Goal: Find specific page/section: Find specific page/section

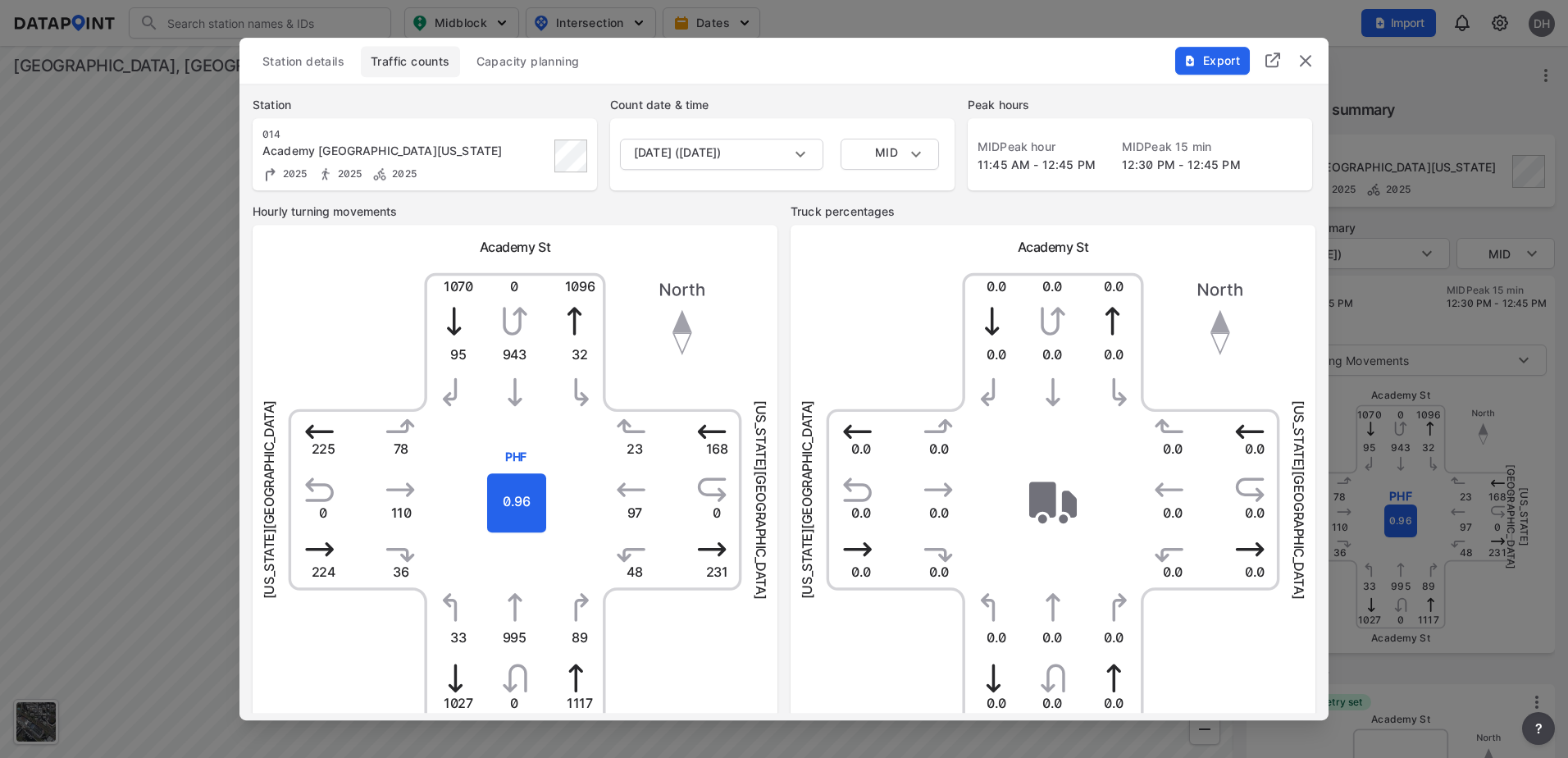
scroll to position [595, 0]
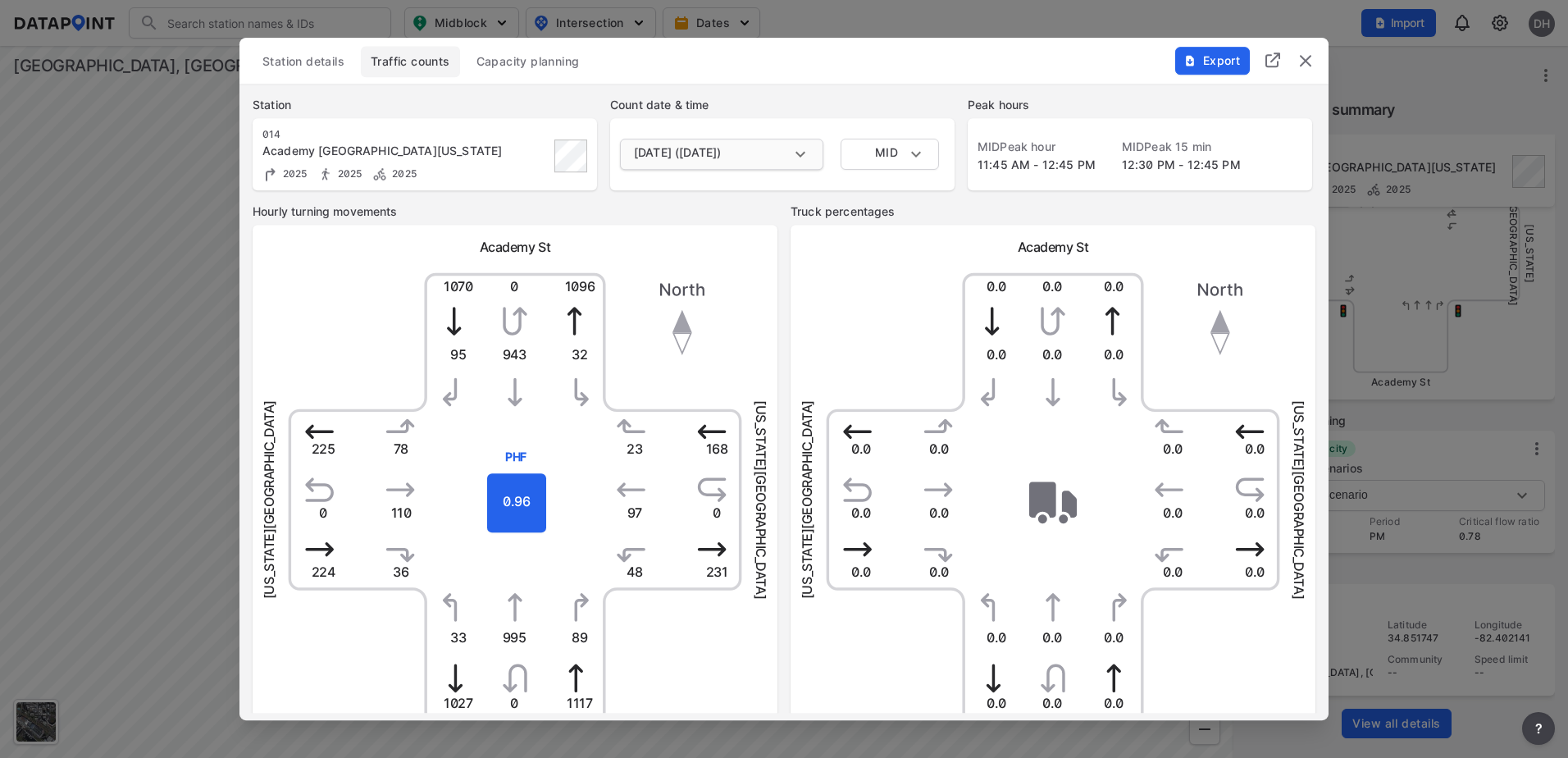
click at [791, 148] on body "Search Please enter a search term. Midblock Intersection Dates Import DH Import…" at bounding box center [784, 379] width 1568 height 758
click at [804, 112] on div at bounding box center [784, 379] width 1568 height 758
click at [1310, 57] on img "delete" at bounding box center [1306, 61] width 20 height 20
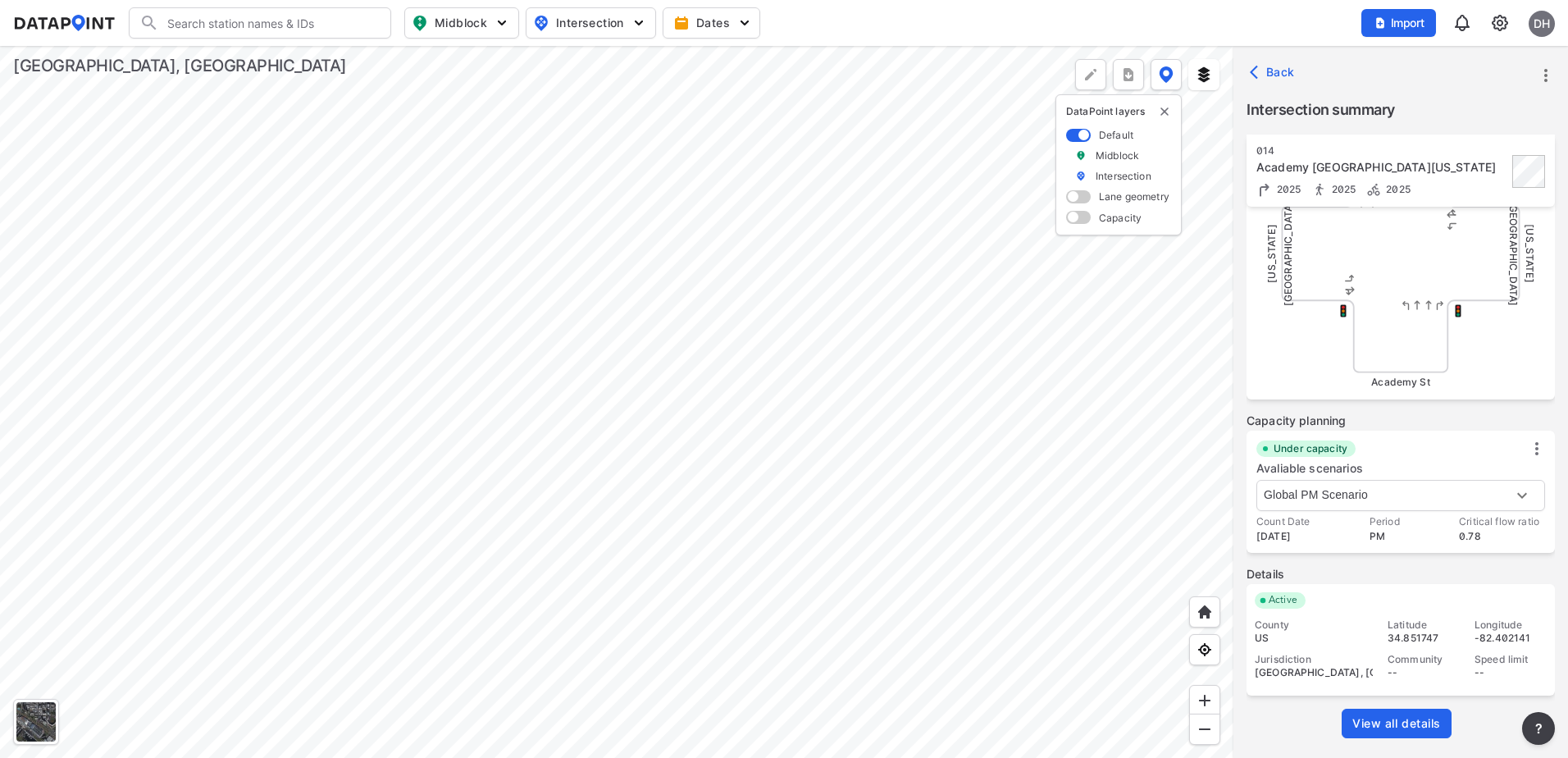
click at [670, 446] on div at bounding box center [617, 402] width 1234 height 712
click at [612, 445] on div at bounding box center [617, 402] width 1234 height 712
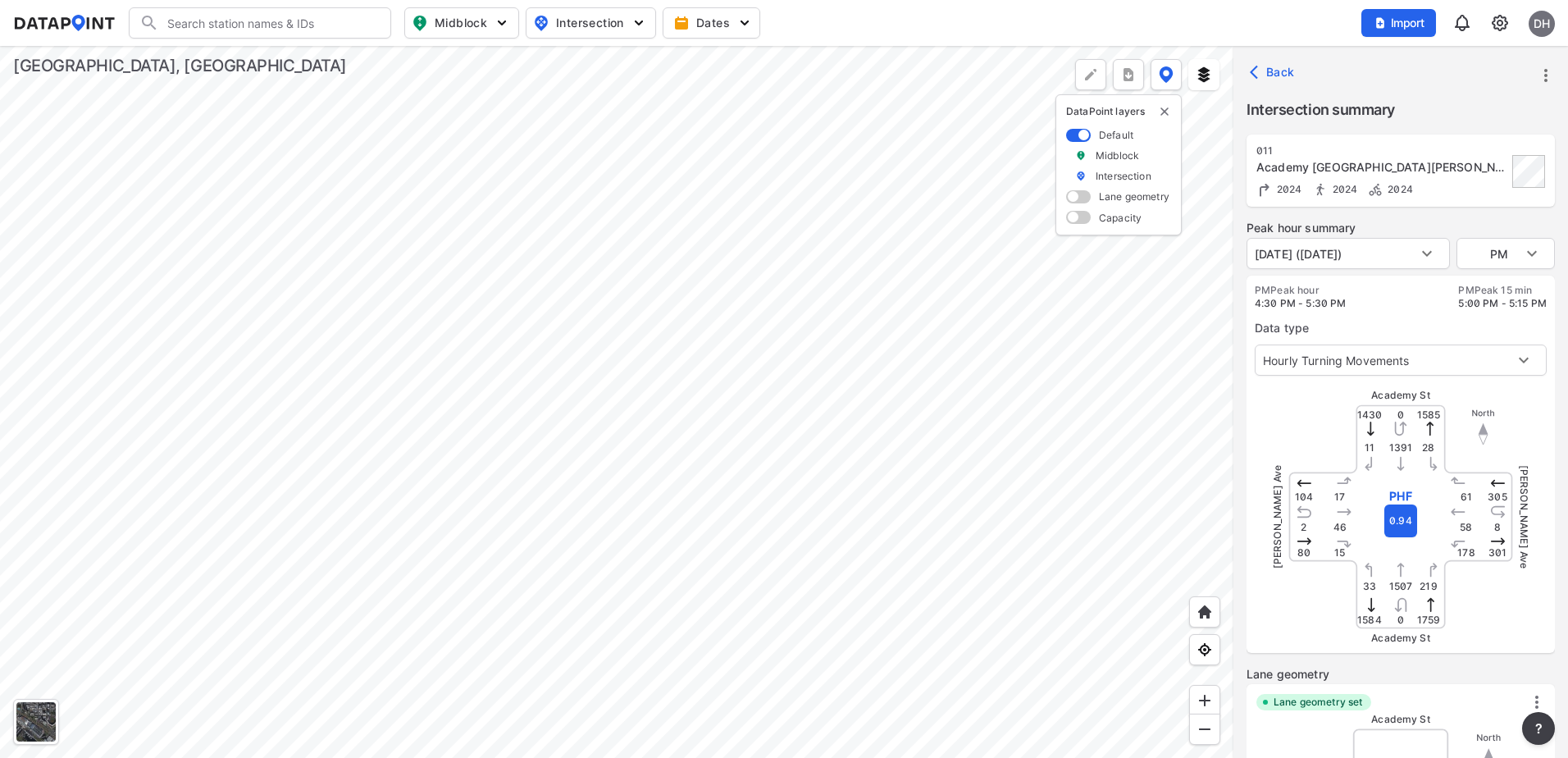
type input "5259"
click at [1529, 243] on body "Search Please enter a search term. Midblock Intersection Dates Import DH Import…" at bounding box center [784, 379] width 1568 height 758
click at [1505, 187] on li "AM" at bounding box center [1506, 191] width 98 height 31
click at [1541, 245] on body "Search Please enter a search term. Midblock Intersection Dates Import DH Import…" at bounding box center [784, 379] width 1568 height 758
click at [1506, 285] on li "MID" at bounding box center [1506, 285] width 98 height 31
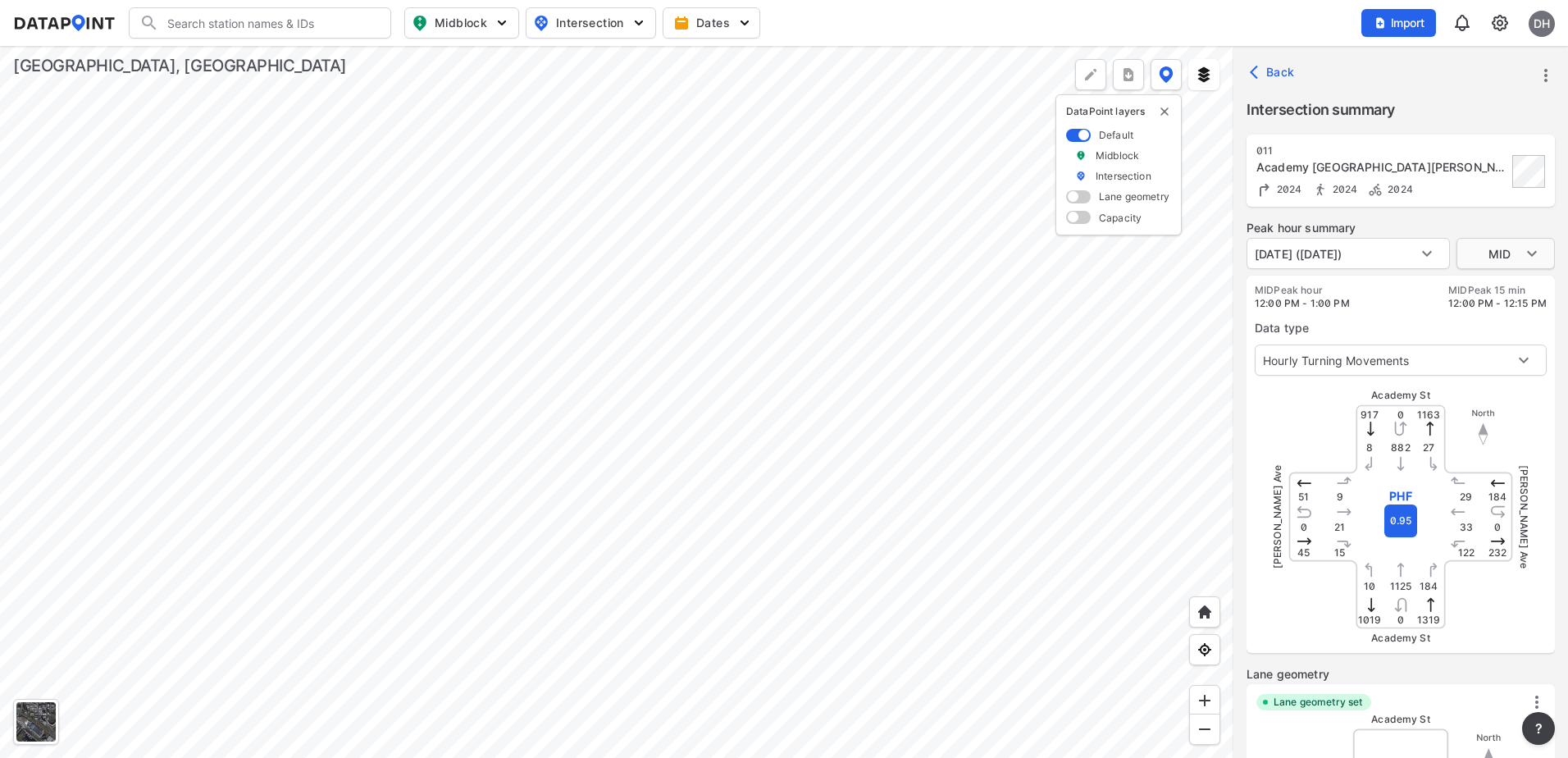
click at [1515, 253] on body "Search Please enter a search term. Midblock Intersection Dates Import DH Import…" at bounding box center [784, 379] width 1568 height 758
click at [1501, 290] on li "PM" at bounding box center [1506, 285] width 98 height 31
click at [1474, 264] on body "Search Please enter a search term. Midblock Intersection Dates Import DH Import…" at bounding box center [784, 379] width 1568 height 758
click at [1479, 194] on li "AM" at bounding box center [1506, 191] width 98 height 31
type input "AM"
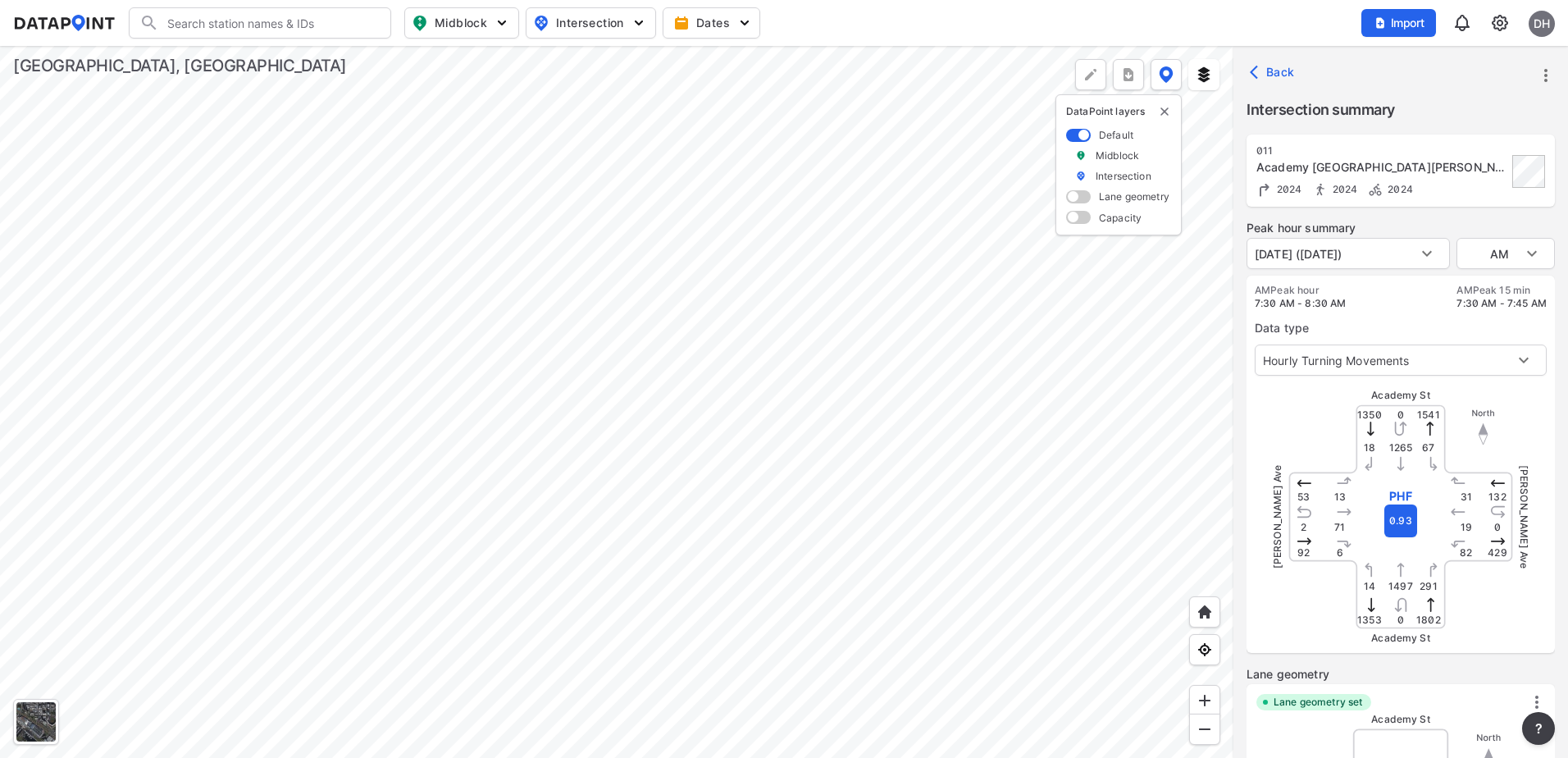
click at [660, 340] on div at bounding box center [617, 402] width 1234 height 712
type input "5526"
click at [1517, 261] on body "Search Please enter a search term. Midblock Intersection Dates Import DH Import…" at bounding box center [784, 379] width 1568 height 758
click at [1500, 196] on li "AM" at bounding box center [1506, 191] width 98 height 31
click at [1538, 251] on body "Search Please enter a search term. Midblock Intersection Dates Import DH Import…" at bounding box center [784, 379] width 1568 height 758
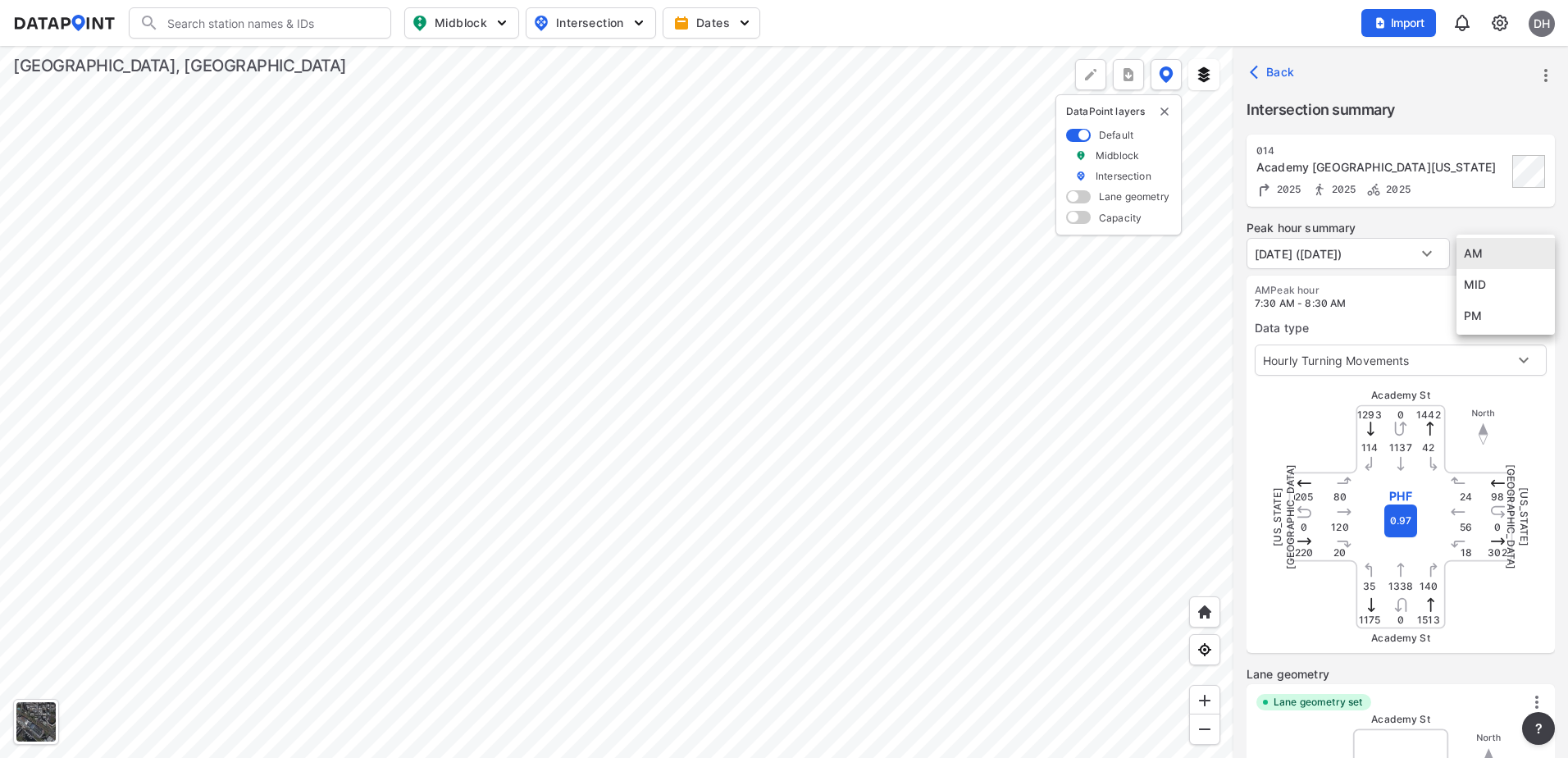
click at [1482, 288] on li "MID" at bounding box center [1506, 285] width 98 height 31
click at [1496, 253] on body "Search Please enter a search term. Midblock Intersection Dates Import DH Import…" at bounding box center [784, 379] width 1568 height 758
click at [1490, 292] on li "PM" at bounding box center [1506, 285] width 98 height 31
click at [1475, 263] on body "Search Please enter a search term. Midblock Intersection Dates Import DH Import…" at bounding box center [784, 379] width 1568 height 758
click at [1485, 190] on li "AM" at bounding box center [1506, 191] width 98 height 31
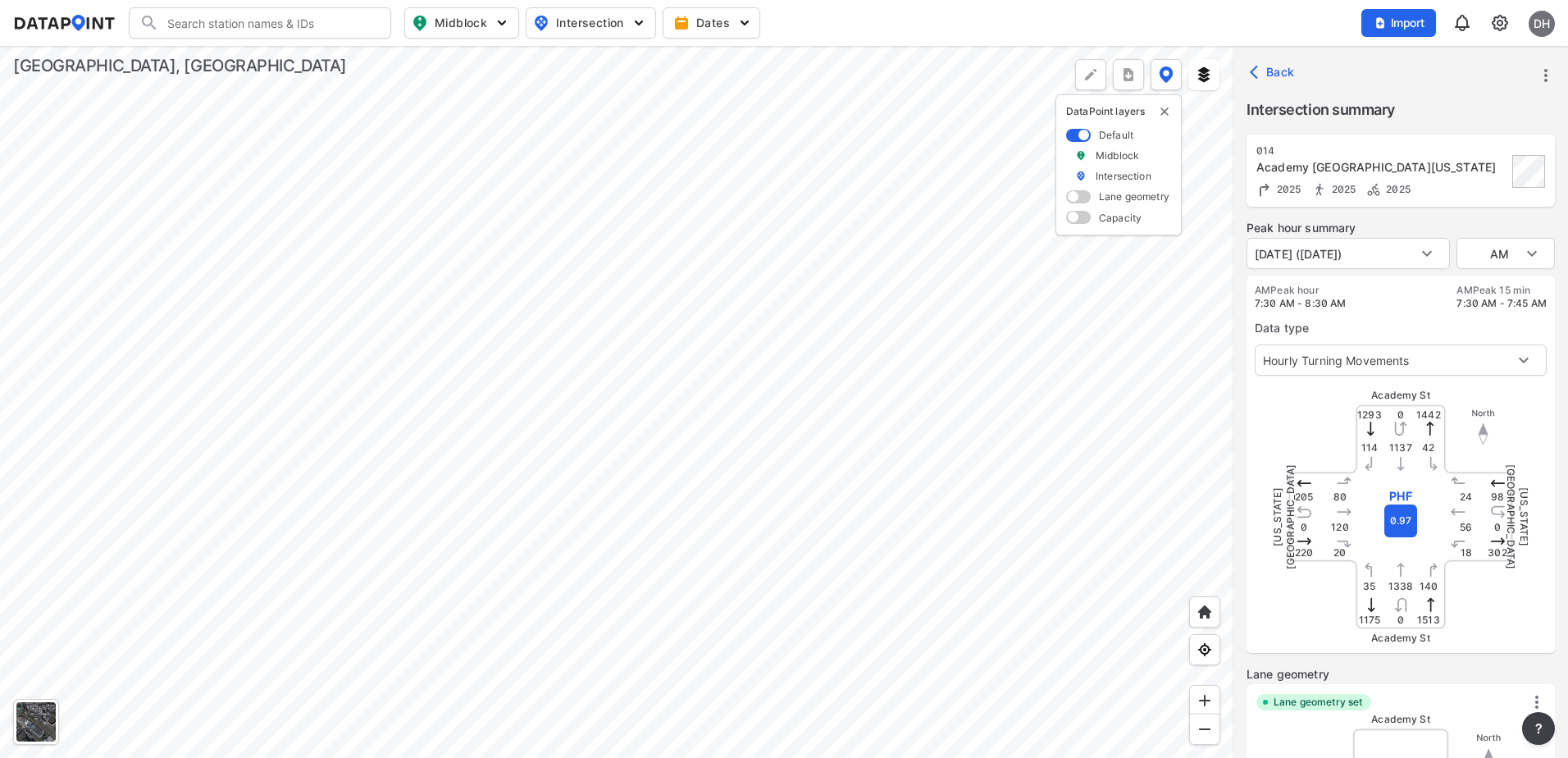
click at [1502, 281] on div "AM Peak hour 7:30 AM - 8:30 AM AM Peak 15 min 7:30 AM - 7:45 AM Data type Hourl…" at bounding box center [1401, 464] width 309 height 377
click at [1512, 247] on body "Search Please enter a search term. Midblock Intersection Dates Import DH Import…" at bounding box center [784, 379] width 1568 height 758
click at [1493, 289] on li "MID" at bounding box center [1506, 285] width 98 height 31
click at [1530, 241] on body "Search Please enter a search term. Midblock Intersection Dates Import DH Import…" at bounding box center [784, 379] width 1568 height 758
click at [1497, 278] on li "PM" at bounding box center [1506, 285] width 98 height 31
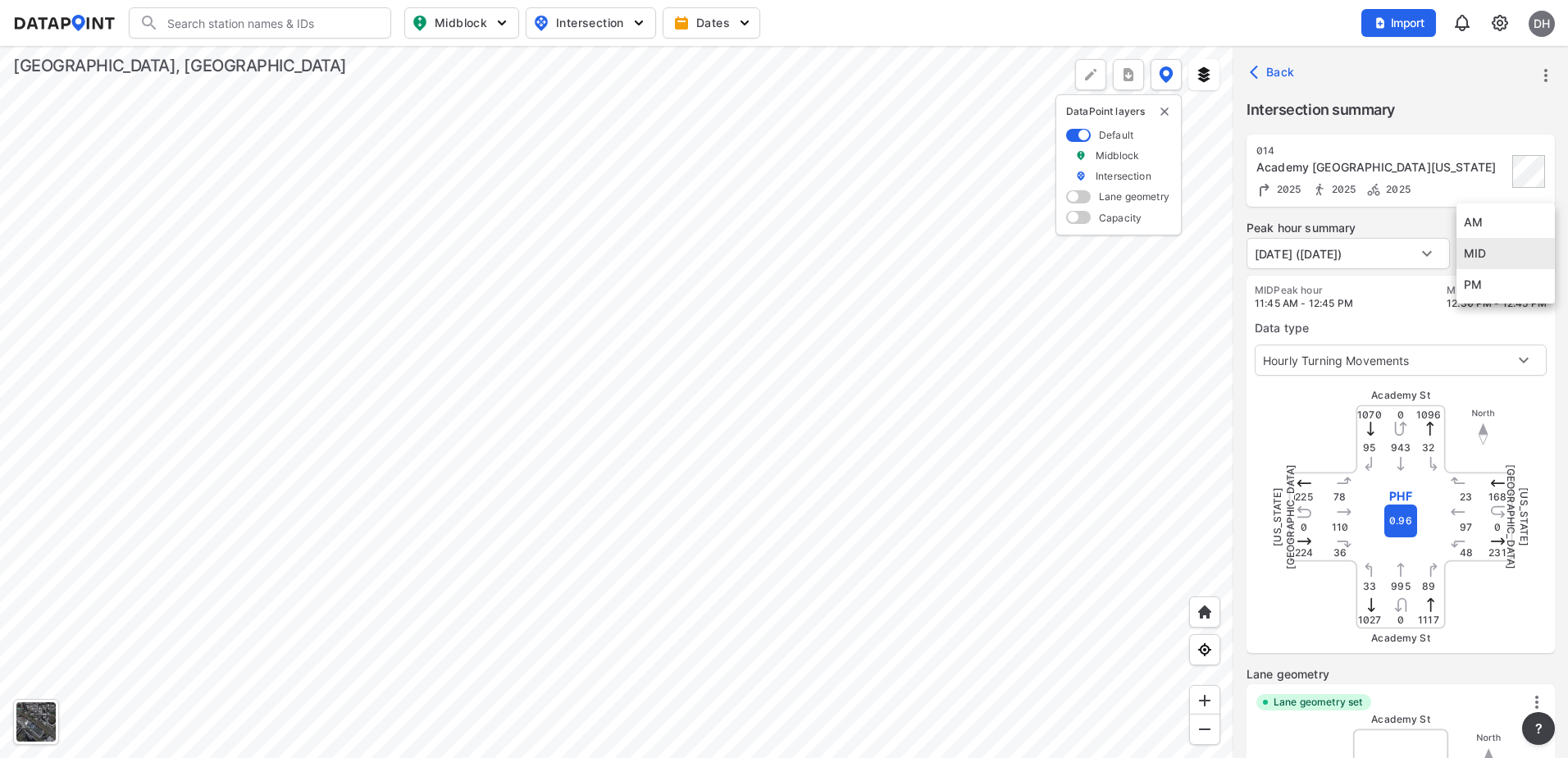
type input "PM"
